Goal: Navigation & Orientation: Find specific page/section

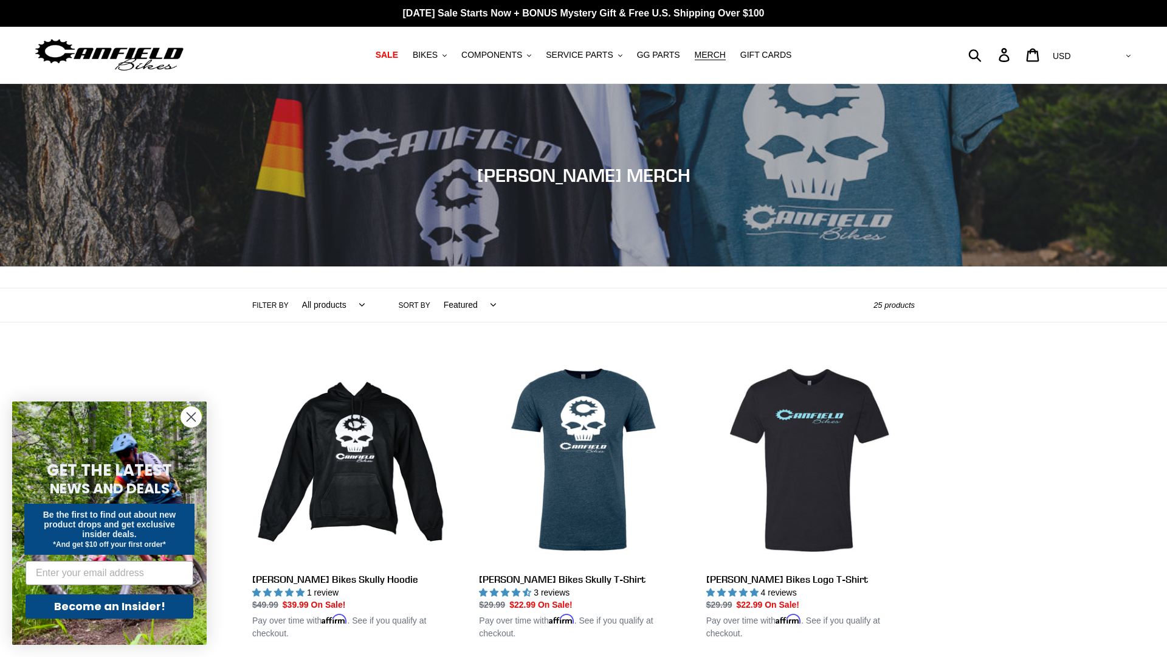
scroll to position [2667, 0]
